Goal: Find contact information: Find contact information

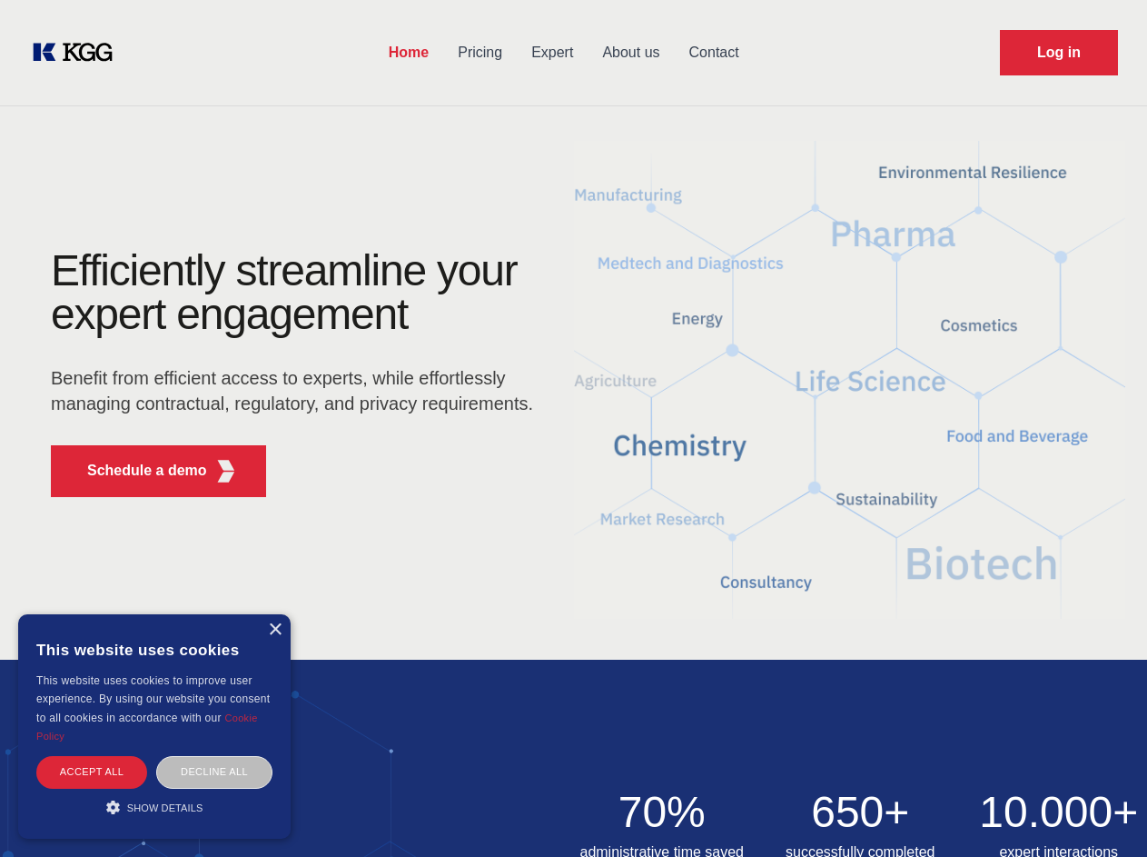
click at [573, 428] on div "Efficiently streamline your expert engagement Benefit from efficient access to …" at bounding box center [298, 380] width 552 height 263
click at [136, 471] on p "Schedule a demo" at bounding box center [147, 471] width 120 height 22
click at [274, 630] on div "×" at bounding box center [275, 630] width 14 height 14
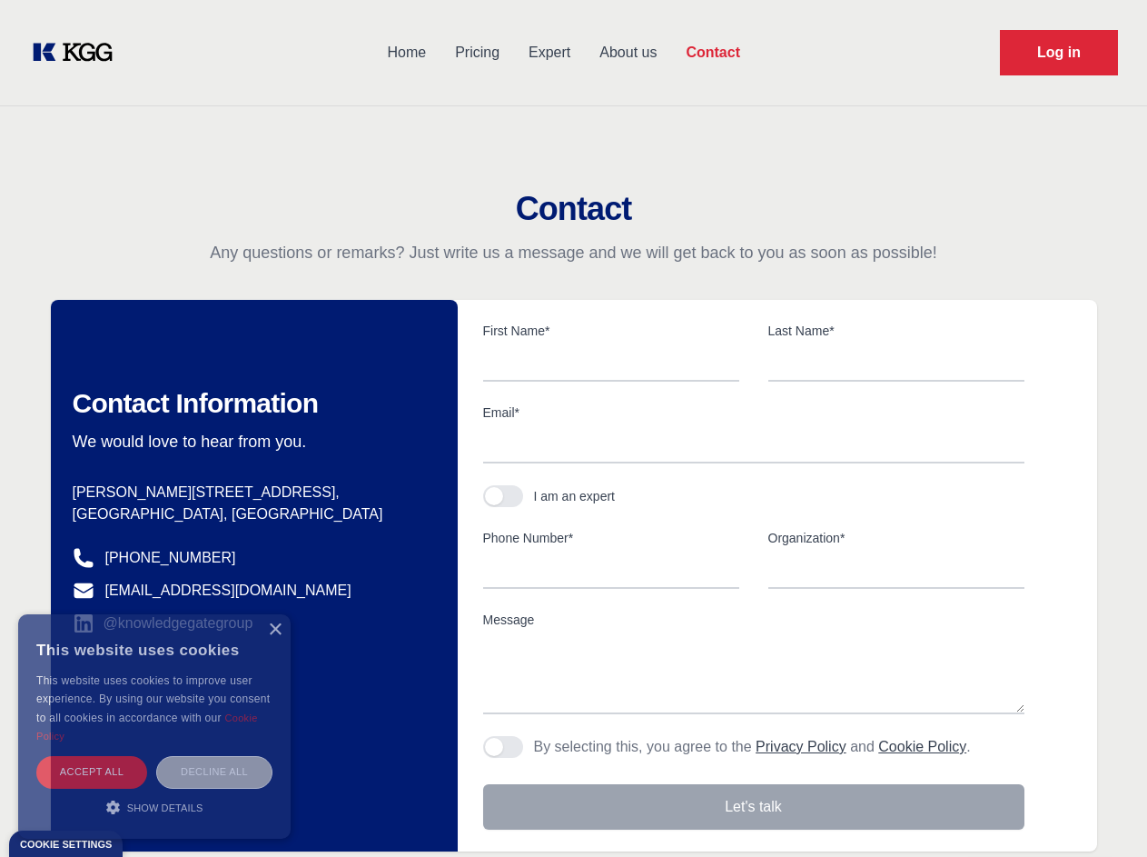
click at [92, 771] on body "Home Pricing Expert About us Contact Log in Contact Any questions or remarks? J…" at bounding box center [573, 798] width 1147 height 1597
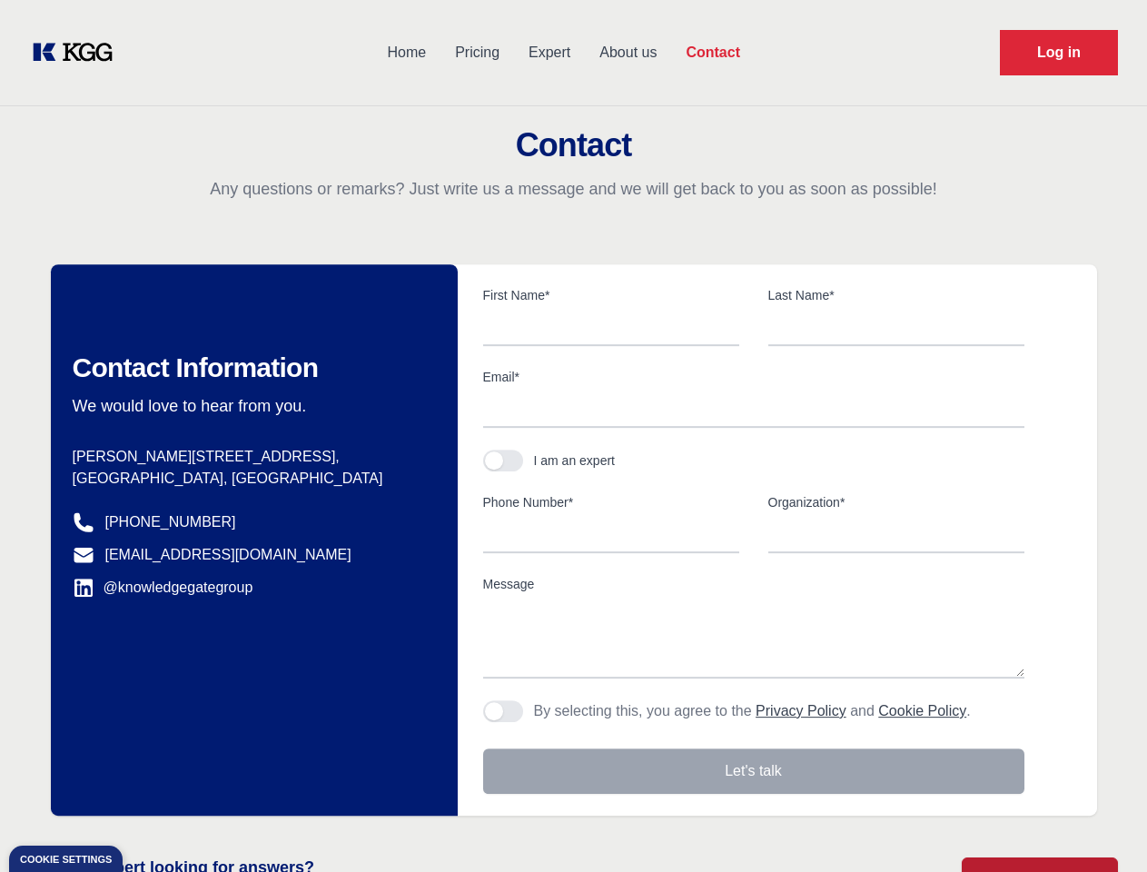
click at [214, 771] on div "Contact Information We would love to hear from you. Postal address [PERSON_NAME…" at bounding box center [254, 539] width 407 height 551
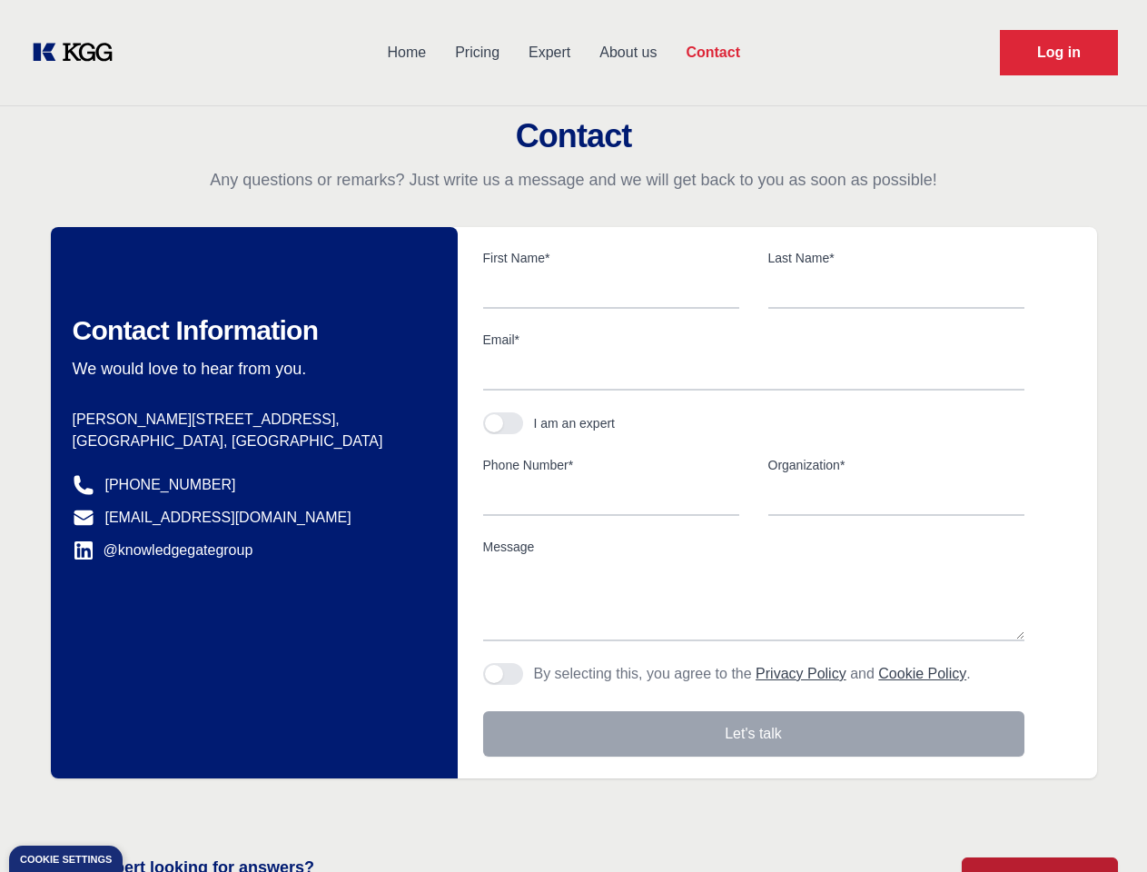
click at [154, 807] on main "Contact Any questions or remarks? Just write us a message and we will get back …" at bounding box center [573, 473] width 1147 height 946
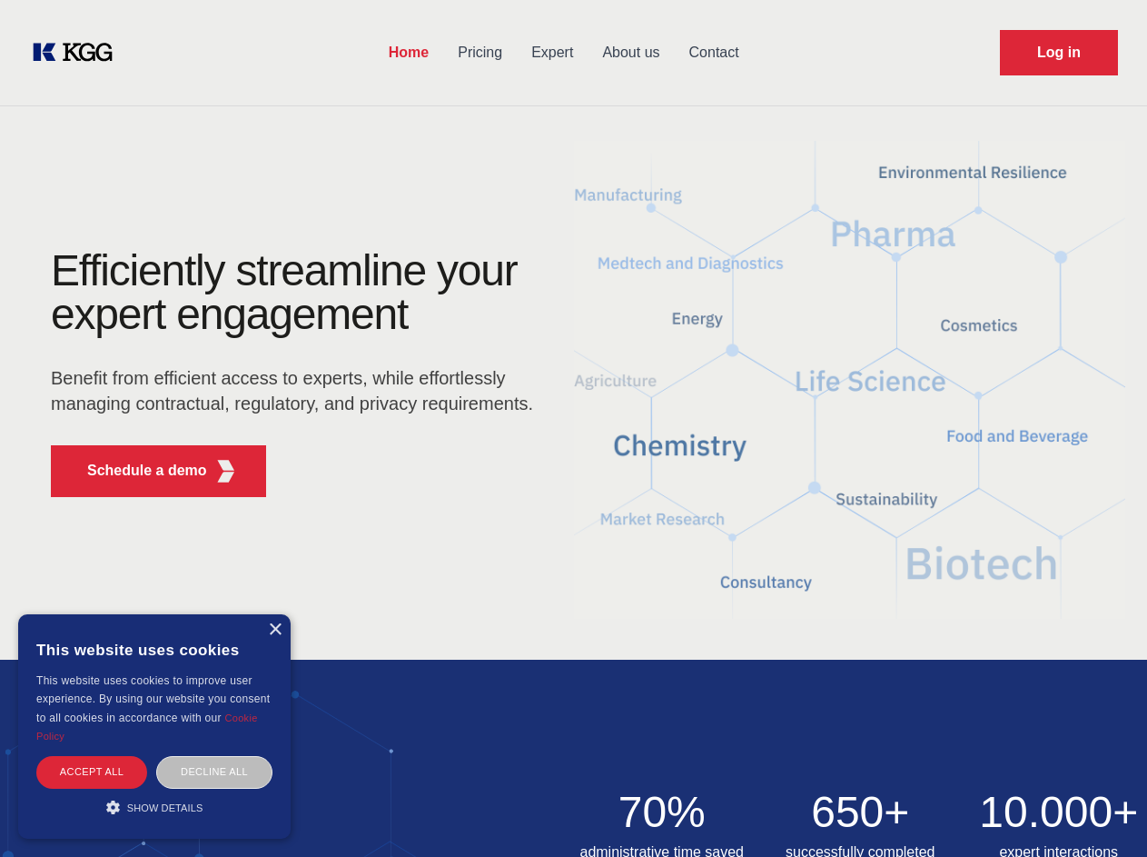
click at [573, 428] on div "Efficiently streamline your expert engagement Benefit from efficient access to …" at bounding box center [298, 380] width 552 height 263
click at [136, 471] on p "Schedule a demo" at bounding box center [147, 471] width 120 height 22
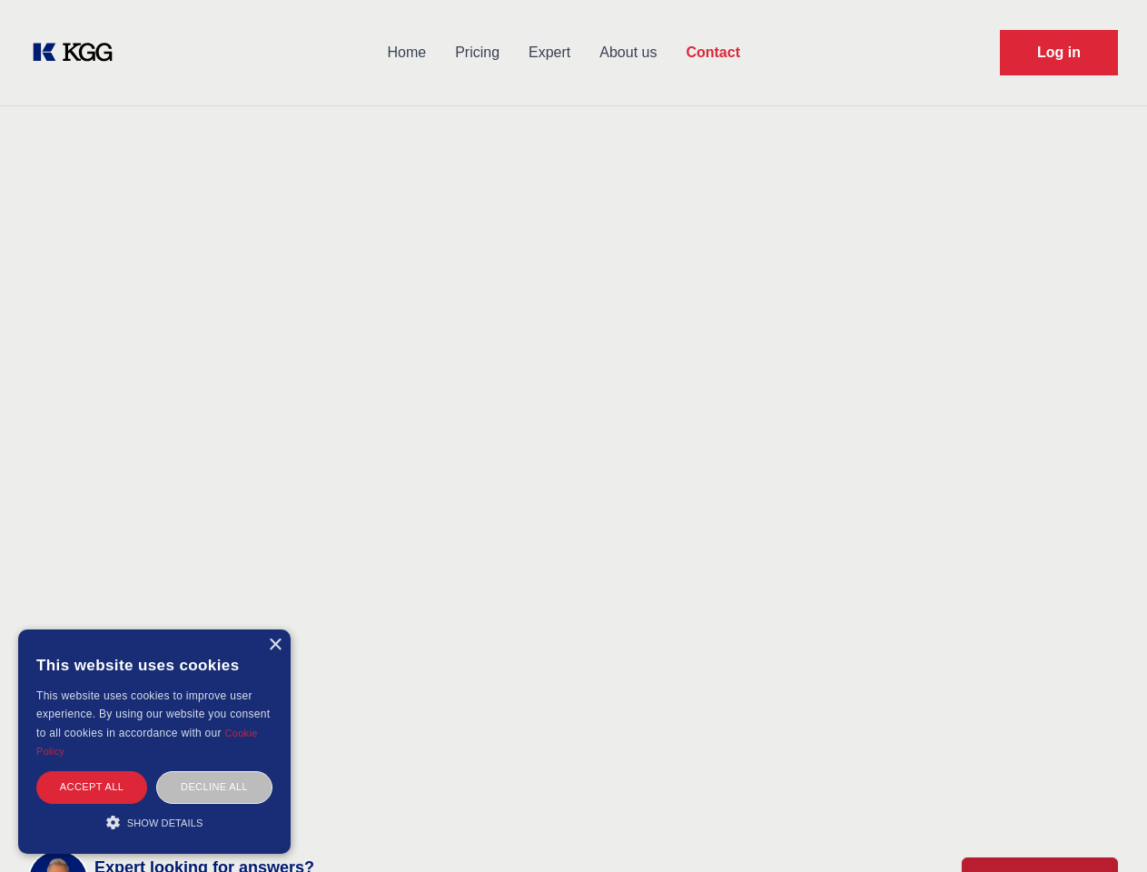
click at [274, 630] on div "× This website uses cookies This website uses cookies to improve user experienc…" at bounding box center [154, 742] width 273 height 224
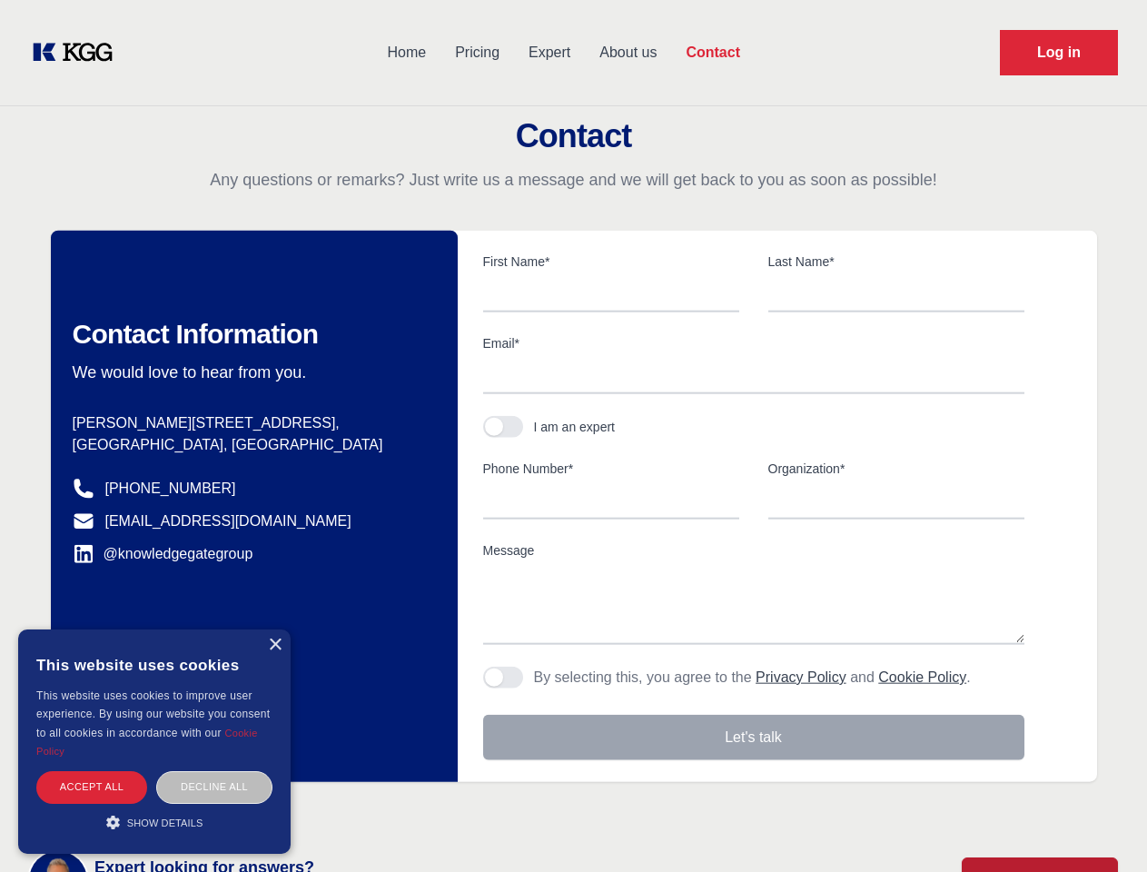
click at [92, 771] on div "Accept all" at bounding box center [91, 787] width 111 height 32
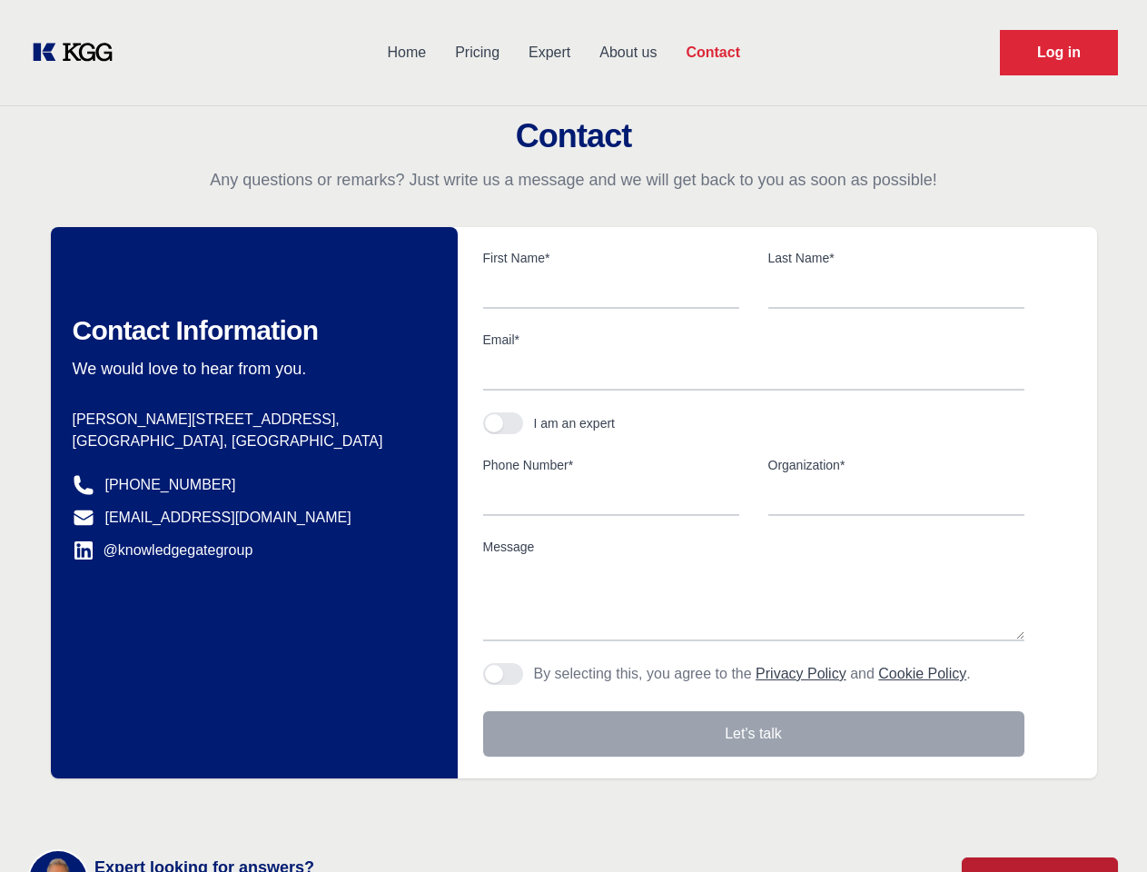
click at [214, 771] on div "Contact Information We would love to hear from you. Postal address [PERSON_NAME…" at bounding box center [254, 502] width 407 height 551
click at [154, 807] on main "Contact Any questions or remarks? Just write us a message and we will get back …" at bounding box center [573, 473] width 1147 height 946
